Goal: Task Accomplishment & Management: Manage account settings

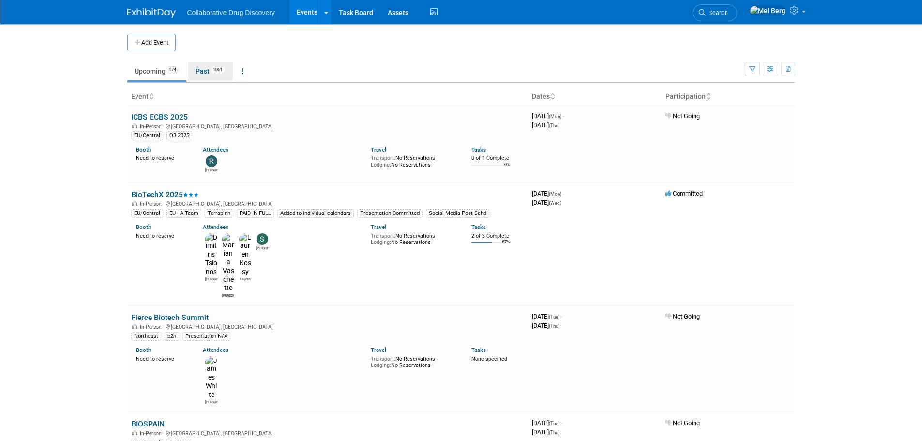
click at [210, 74] on link "Past 1061" at bounding box center [210, 71] width 45 height 18
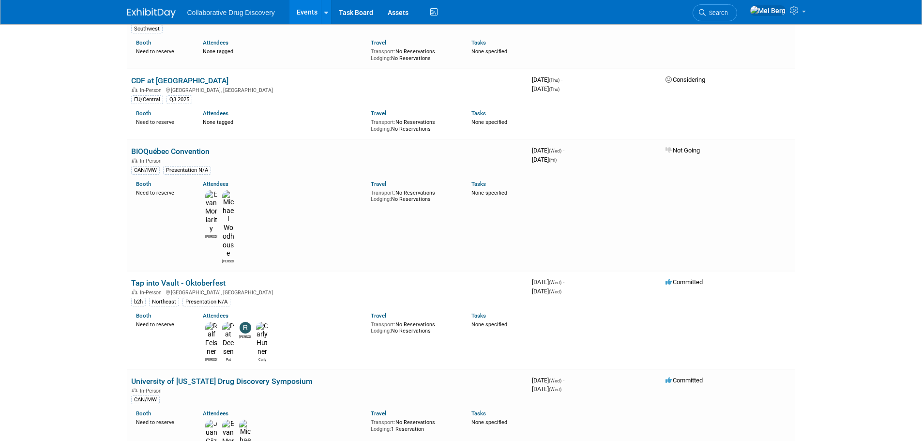
scroll to position [823, 0]
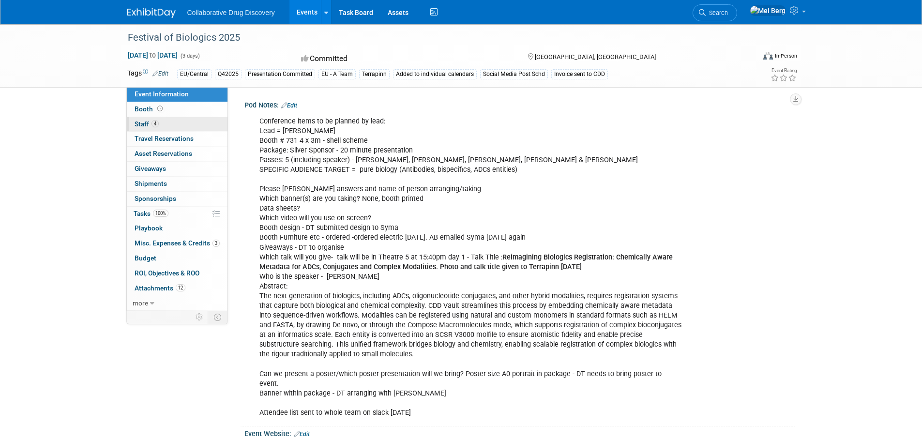
click at [142, 120] on span "Staff 4" at bounding box center [147, 124] width 24 height 8
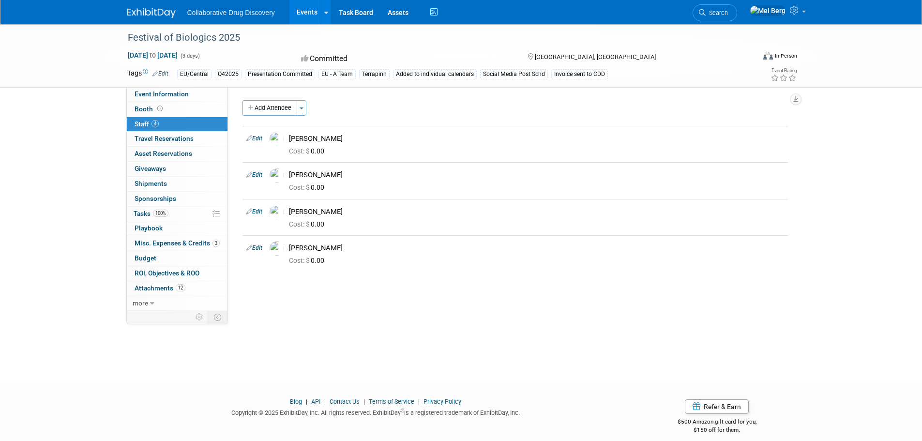
click at [270, 109] on button "Add Attendee" at bounding box center [269, 107] width 55 height 15
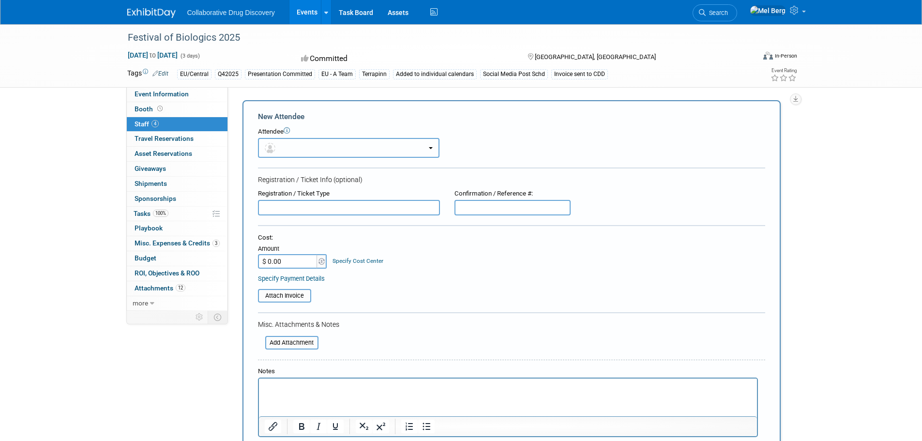
click at [306, 153] on button "button" at bounding box center [348, 148] width 181 height 20
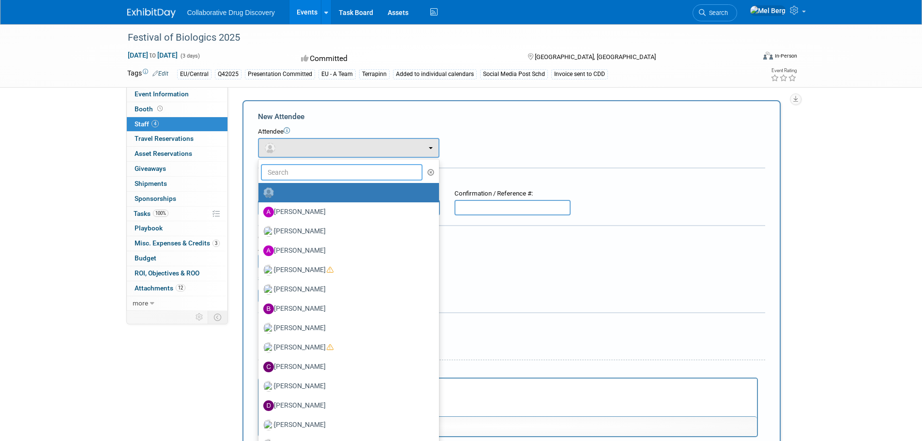
click at [298, 172] on input "text" at bounding box center [342, 172] width 162 height 16
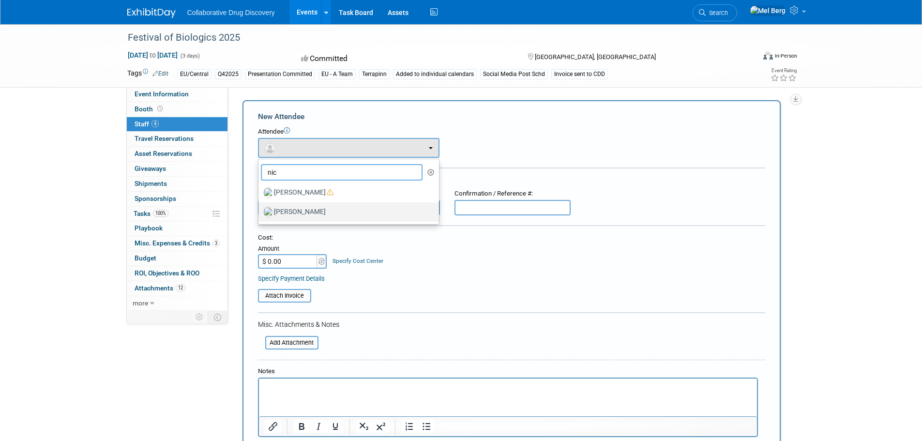
type input "nic"
click at [286, 212] on label "Nicola Vettore" at bounding box center [346, 211] width 166 height 15
click at [260, 212] on input "Nicola Vettore" at bounding box center [257, 211] width 6 height 6
select select "6df27191-ae33-4b3b-8c42-f1e71d98cfd3"
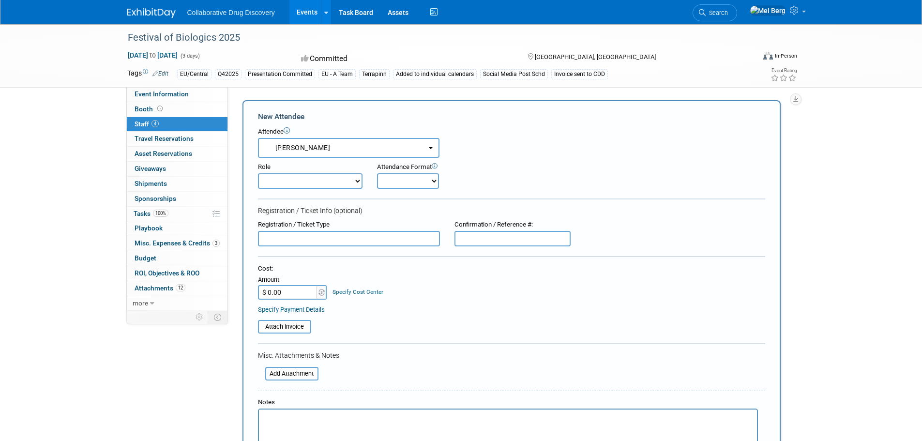
click at [379, 179] on select "Onsite Remote" at bounding box center [408, 180] width 62 height 15
select select "1"
click at [377, 173] on select "Onsite Remote" at bounding box center [408, 180] width 62 height 15
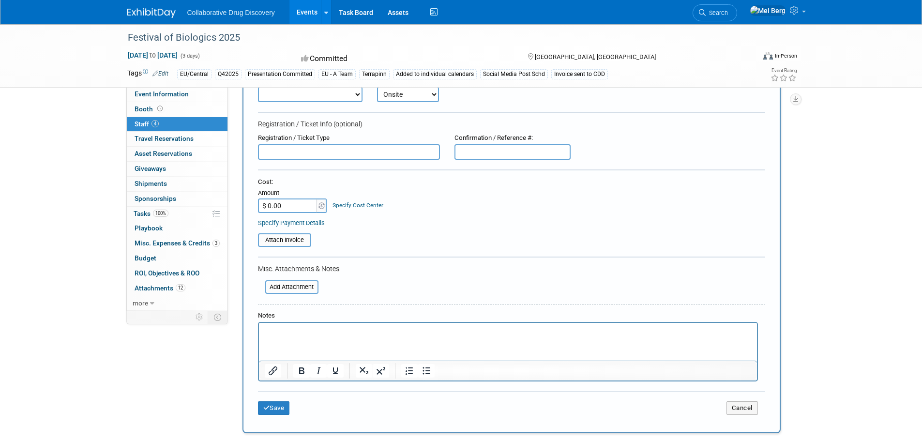
scroll to position [97, 0]
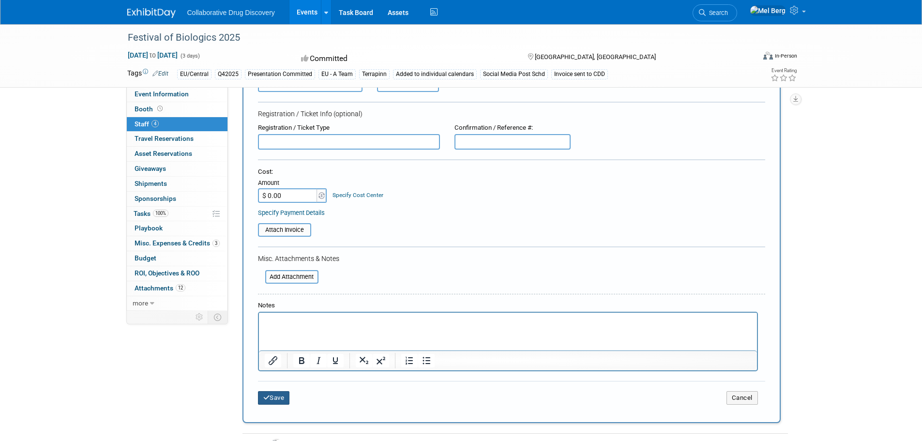
click at [278, 401] on button "Save" at bounding box center [274, 398] width 32 height 14
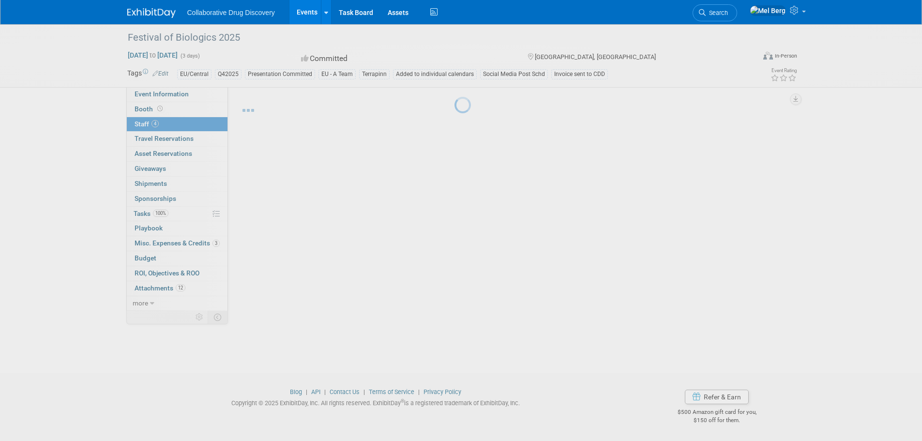
scroll to position [10, 0]
